Goal: Task Accomplishment & Management: Manage account settings

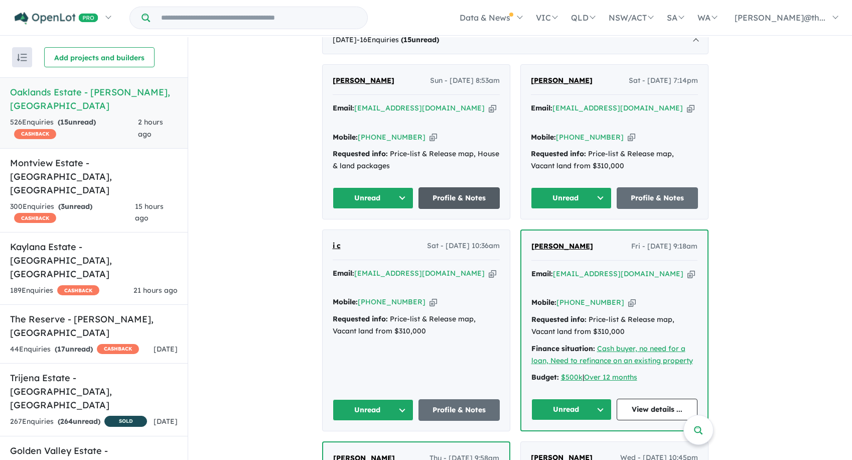
scroll to position [428, 0]
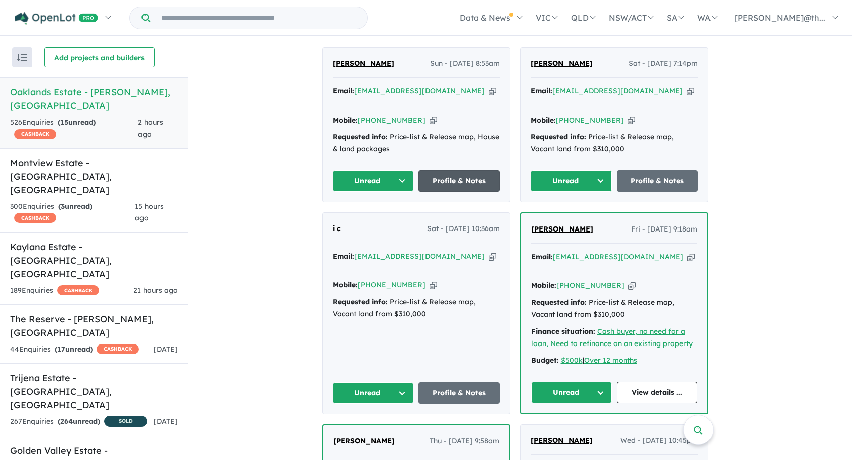
click at [475, 170] on link "Profile & Notes" at bounding box center [458, 181] width 81 height 22
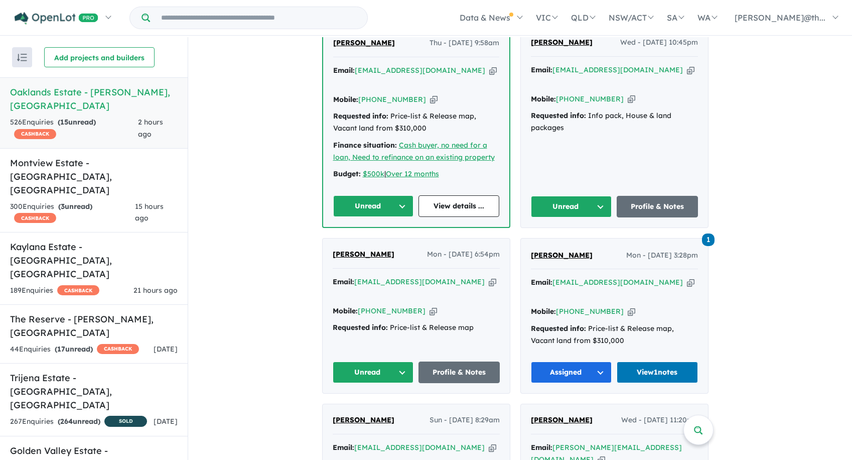
scroll to position [828, 0]
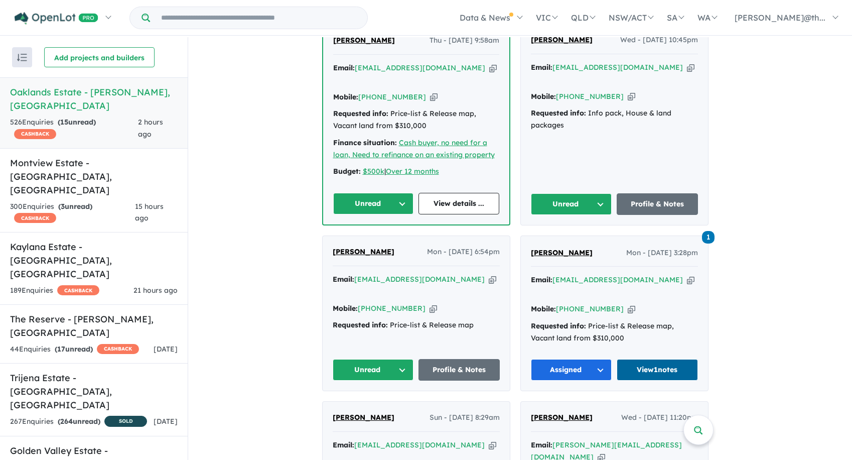
click at [675, 359] on link "View 1 notes" at bounding box center [657, 370] width 81 height 22
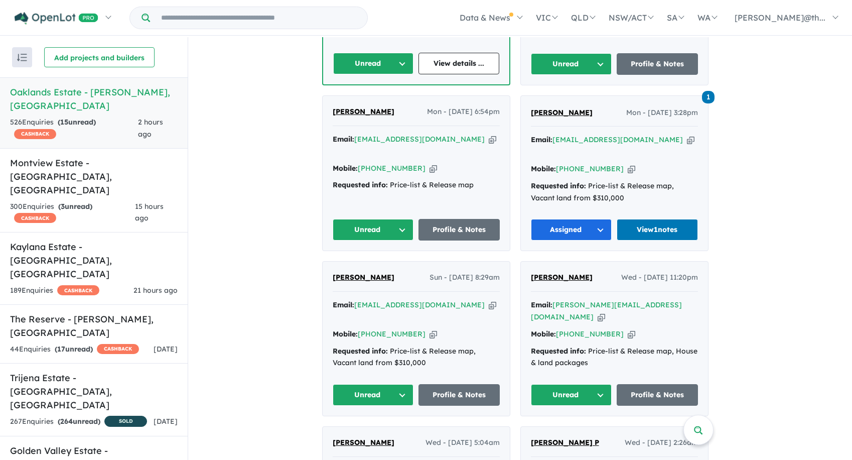
scroll to position [1145, 0]
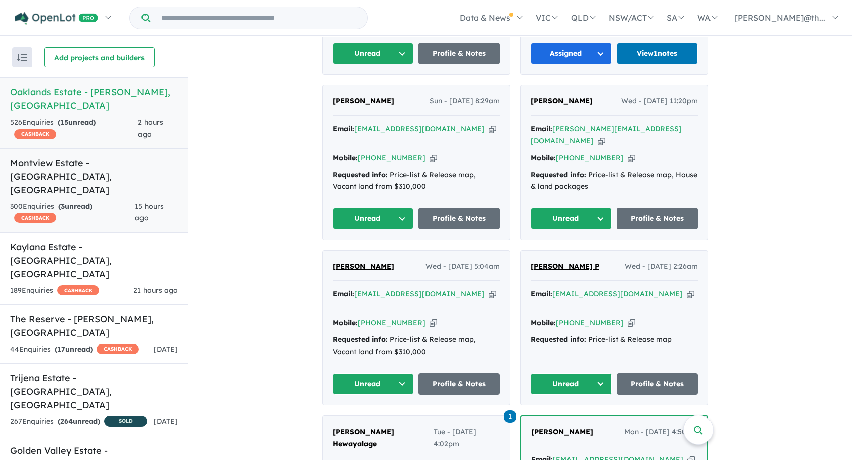
click at [63, 201] on div "300 Enquir ies ( 3 unread) CASHBACK" at bounding box center [72, 213] width 125 height 24
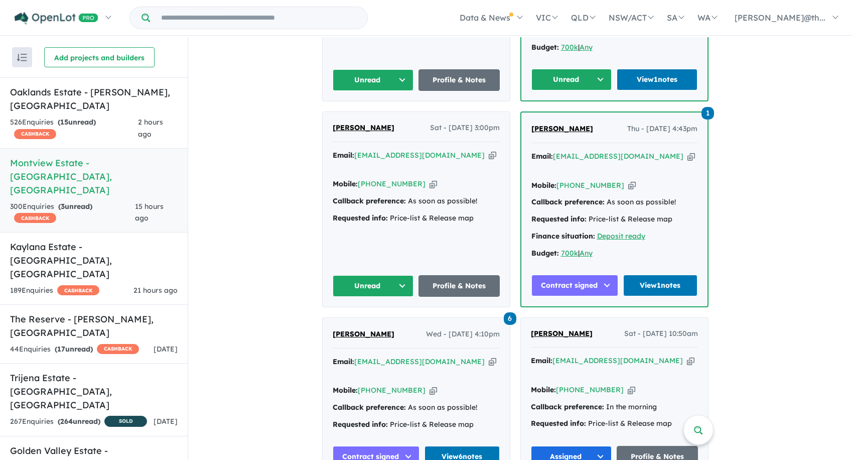
scroll to position [576, 0]
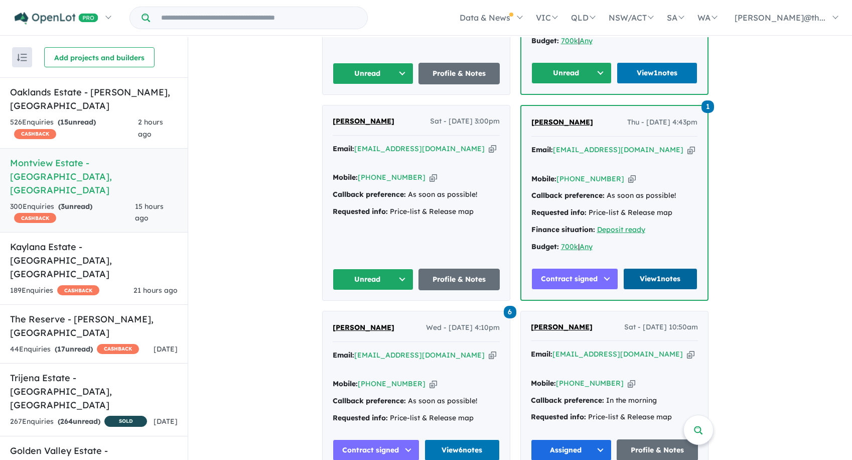
click at [672, 268] on link "View 1 notes" at bounding box center [660, 279] width 74 height 22
